Goal: Information Seeking & Learning: Learn about a topic

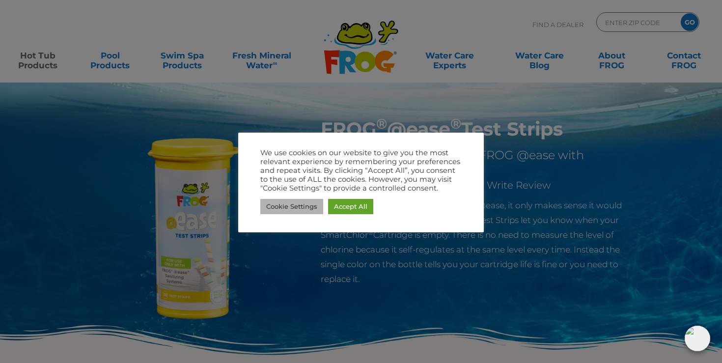
click at [293, 209] on link "Cookie Settings" at bounding box center [291, 206] width 63 height 15
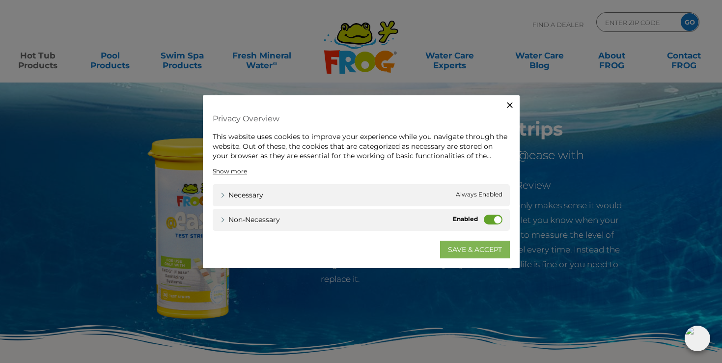
click at [477, 248] on link "SAVE & ACCEPT" at bounding box center [475, 249] width 70 height 18
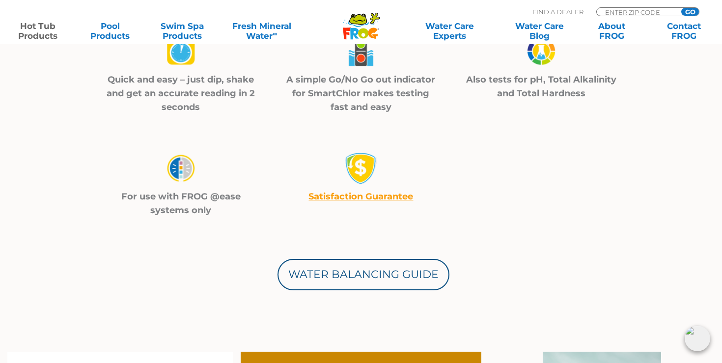
scroll to position [421, 0]
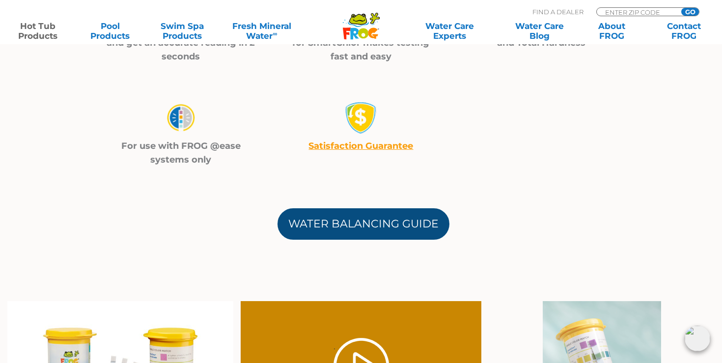
click at [391, 226] on link "Water Balancing Guide" at bounding box center [363, 223] width 172 height 31
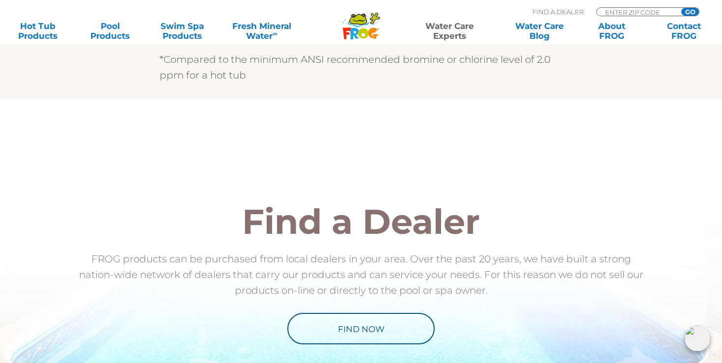
scroll to position [968, 0]
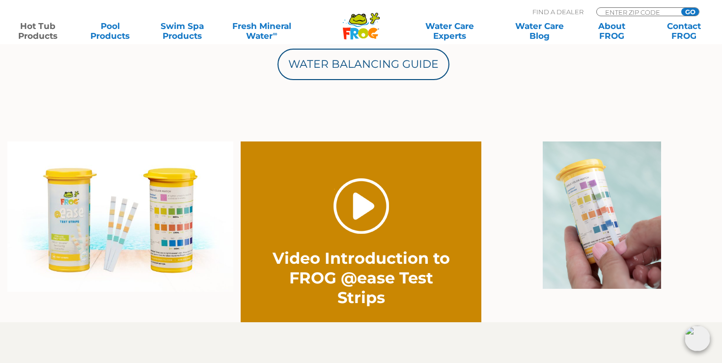
click at [365, 210] on link "." at bounding box center [360, 205] width 55 height 55
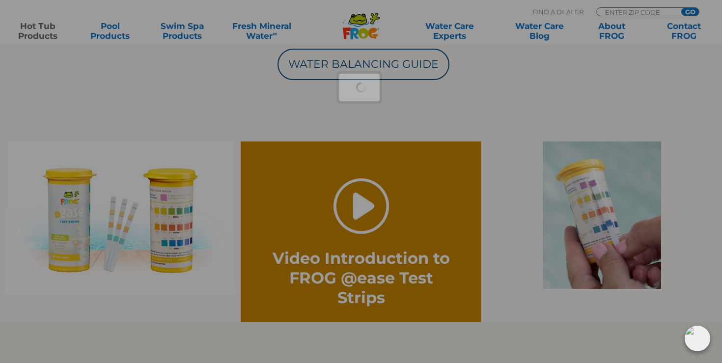
scroll to position [477, 0]
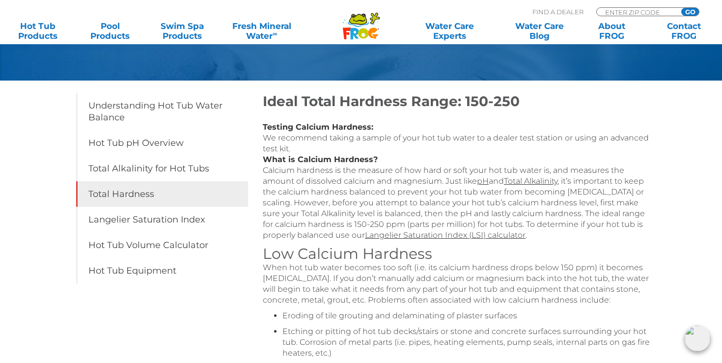
scroll to position [93, 0]
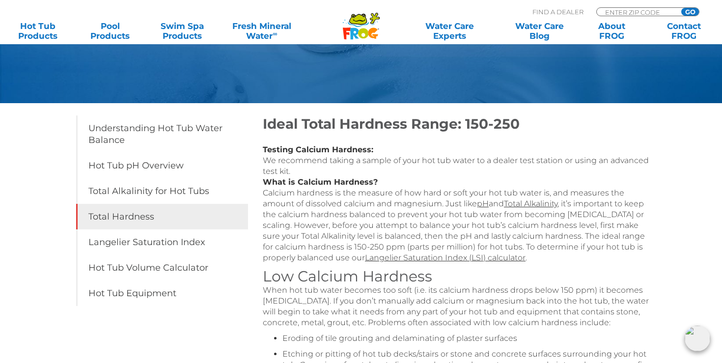
click at [352, 305] on p "When hot tub water becomes too soft (i.e. its calcium hardness drops below 150 …" at bounding box center [459, 306] width 393 height 43
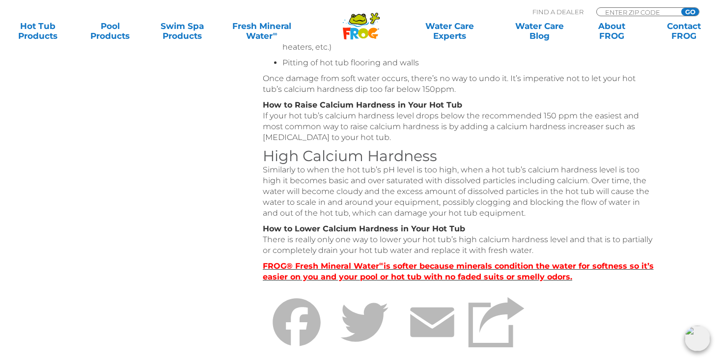
scroll to position [424, 0]
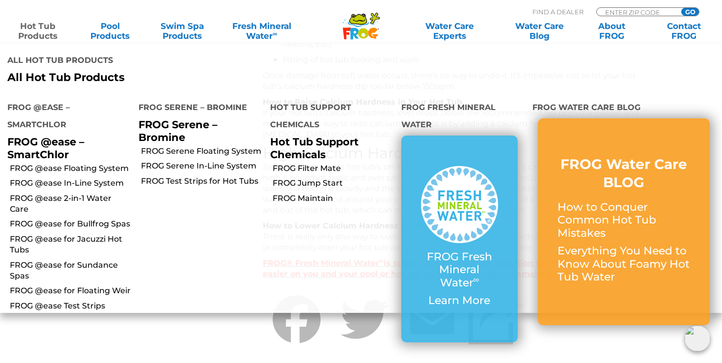
click at [35, 22] on link "Hot Tub Products" at bounding box center [38, 31] width 56 height 20
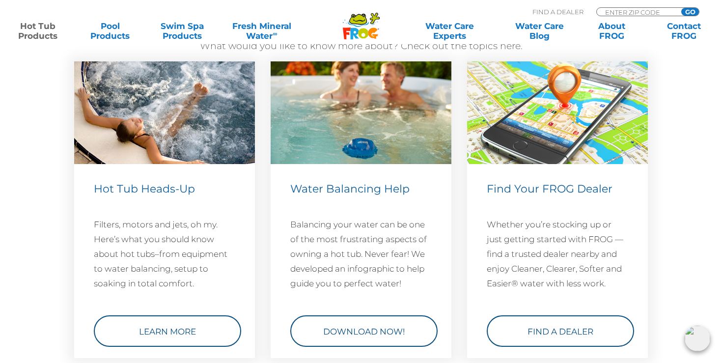
scroll to position [2930, 0]
